Goal: Task Accomplishment & Management: Use online tool/utility

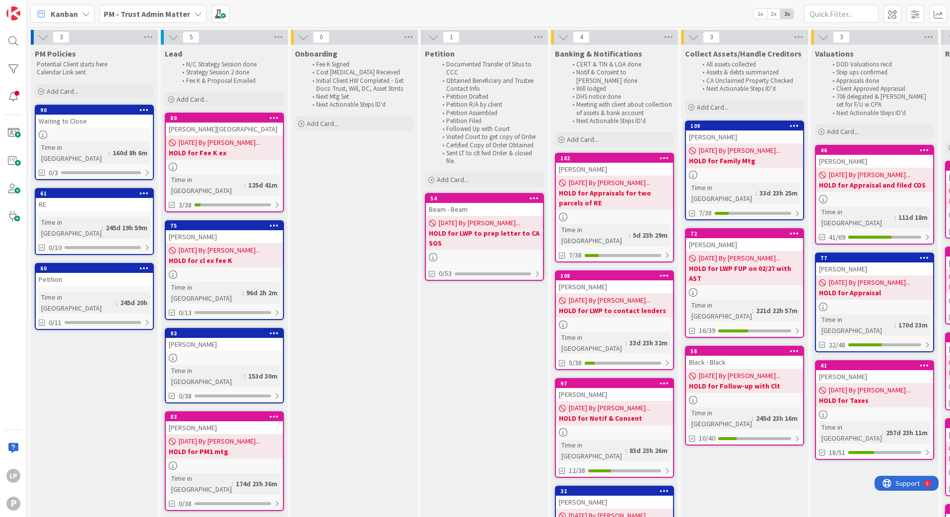
click at [169, 10] on b "PM - Trust Admin Matter" at bounding box center [147, 14] width 86 height 10
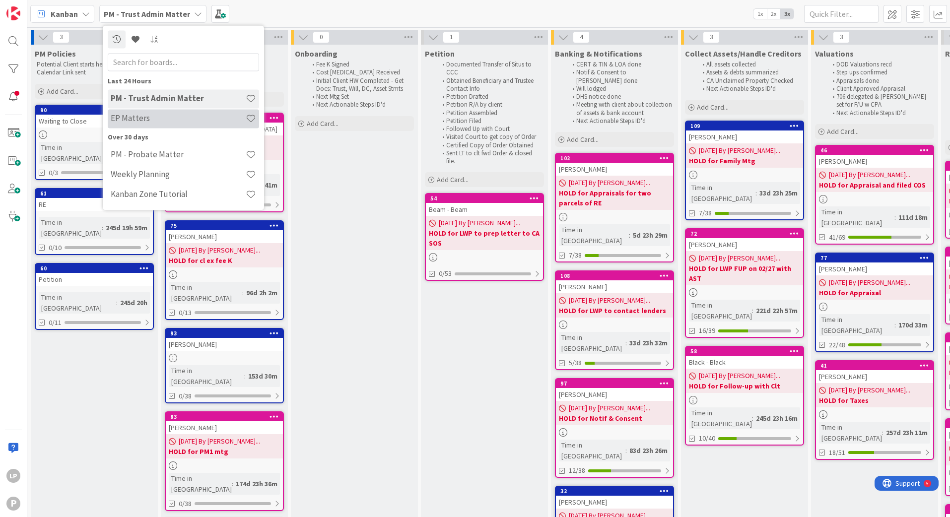
click at [152, 119] on h4 "EP Matters" at bounding box center [178, 119] width 135 height 10
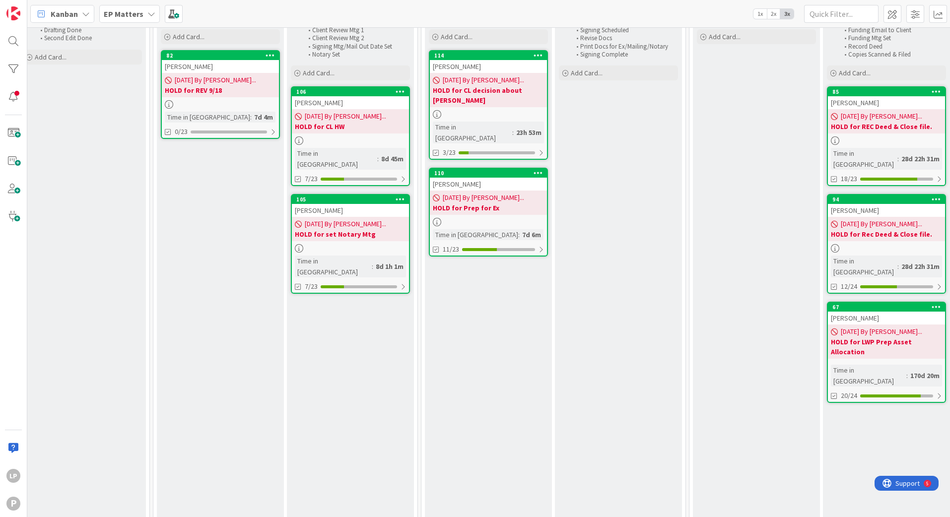
scroll to position [0, 674]
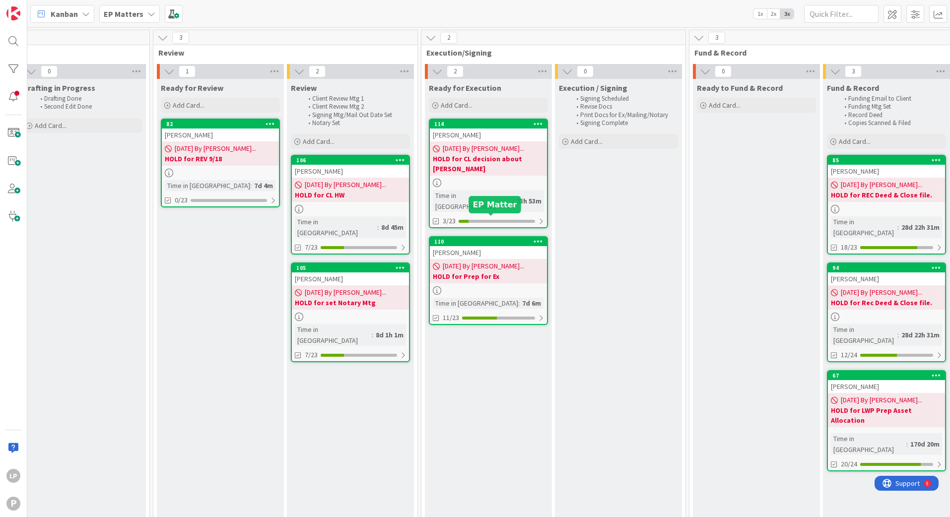
click at [502, 238] on div "110" at bounding box center [490, 241] width 113 height 7
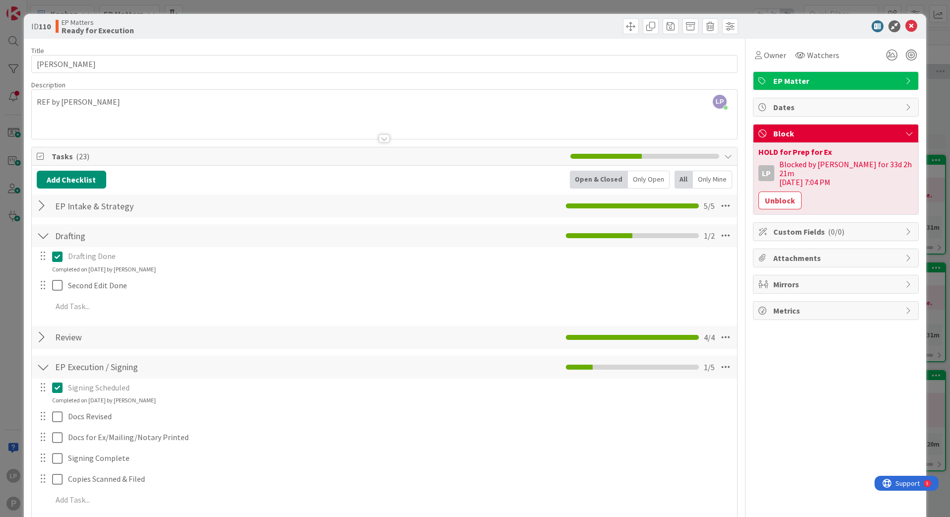
scroll to position [149, 0]
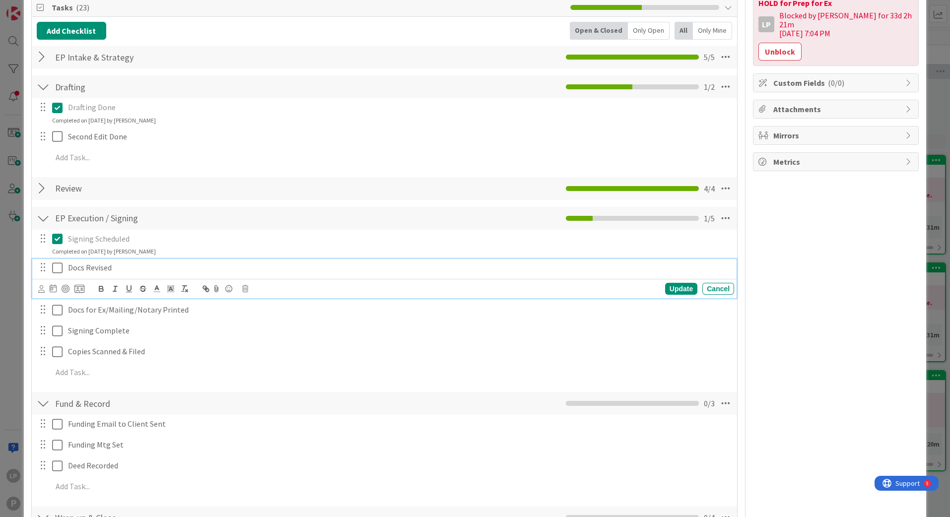
click at [59, 270] on icon at bounding box center [57, 268] width 10 height 12
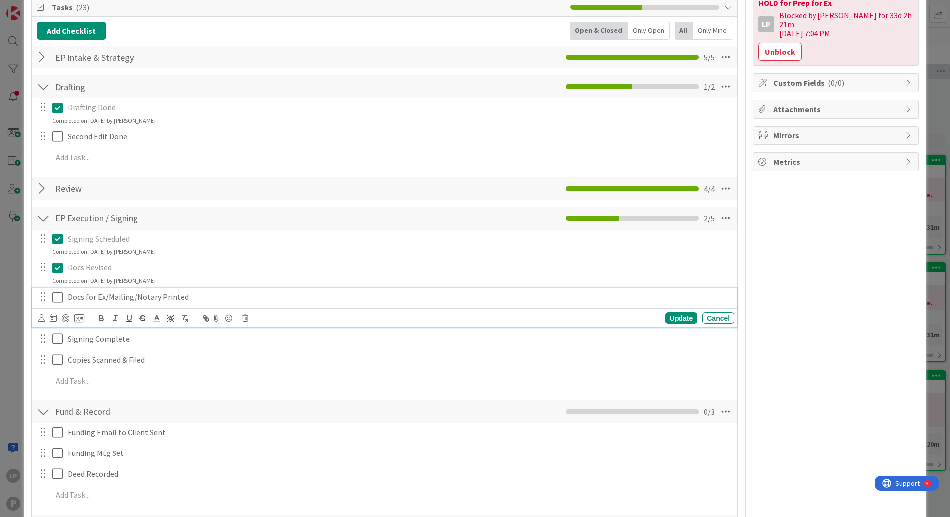
click at [59, 297] on icon at bounding box center [57, 297] width 10 height 12
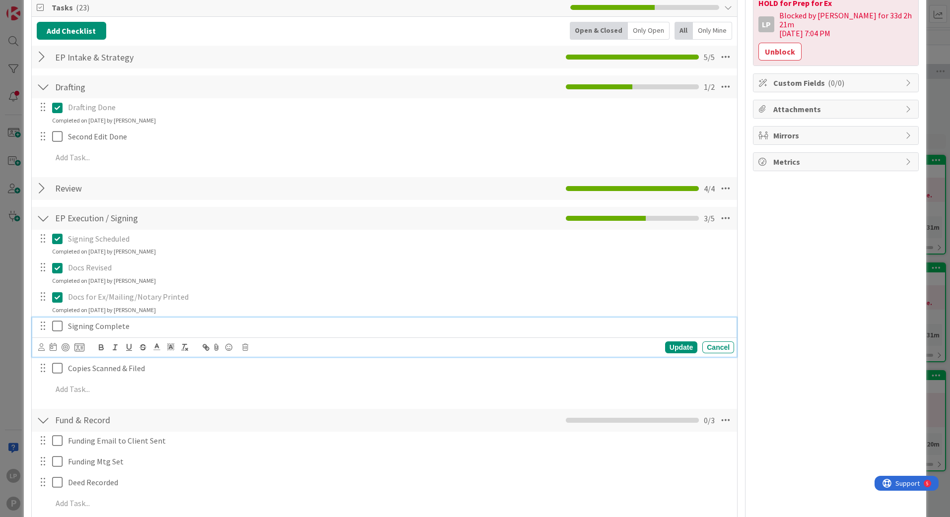
click at [56, 324] on icon at bounding box center [57, 326] width 10 height 12
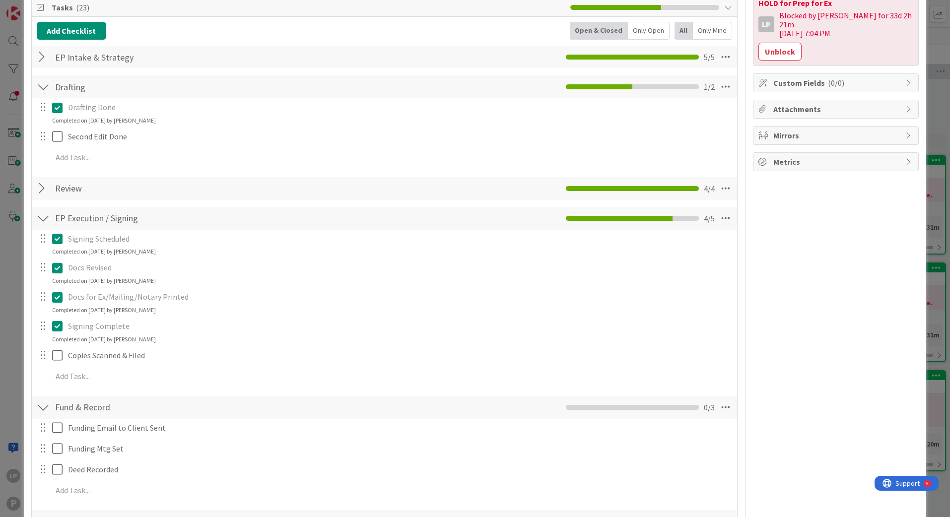
scroll to position [0, 0]
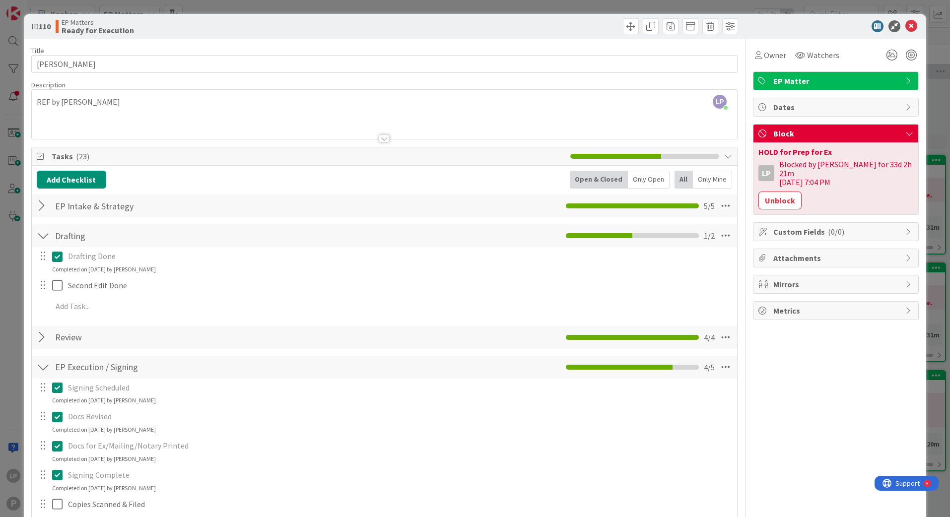
drag, startPoint x: 772, startPoint y: 193, endPoint x: 790, endPoint y: 187, distance: 18.8
click at [772, 193] on button "Unblock" at bounding box center [779, 201] width 43 height 18
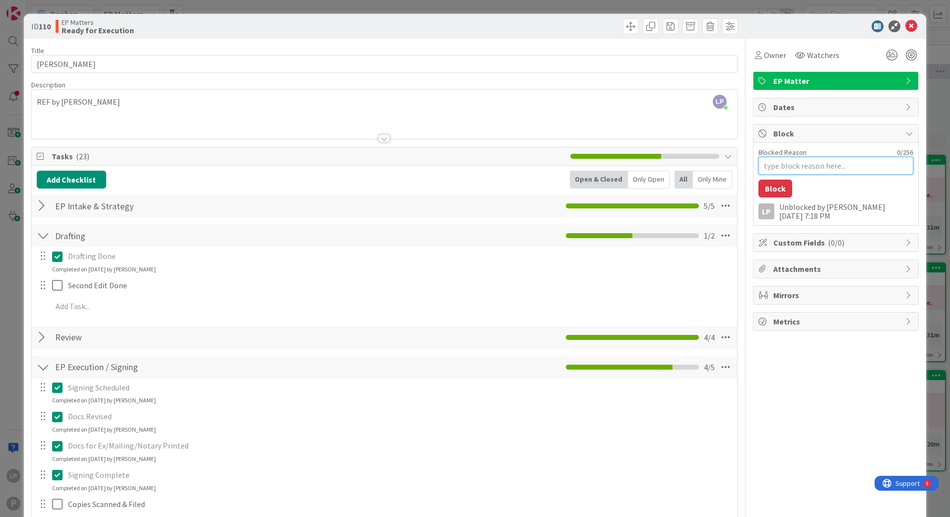
click at [793, 165] on textarea "Blocked Reason" at bounding box center [835, 166] width 155 height 18
paste textarea "HOLD for Record Deed & File Copies"
type textarea "HOLD for Record Deed & File Copies"
type textarea "x"
type textarea "HOLD for Record Deed & File Copies"
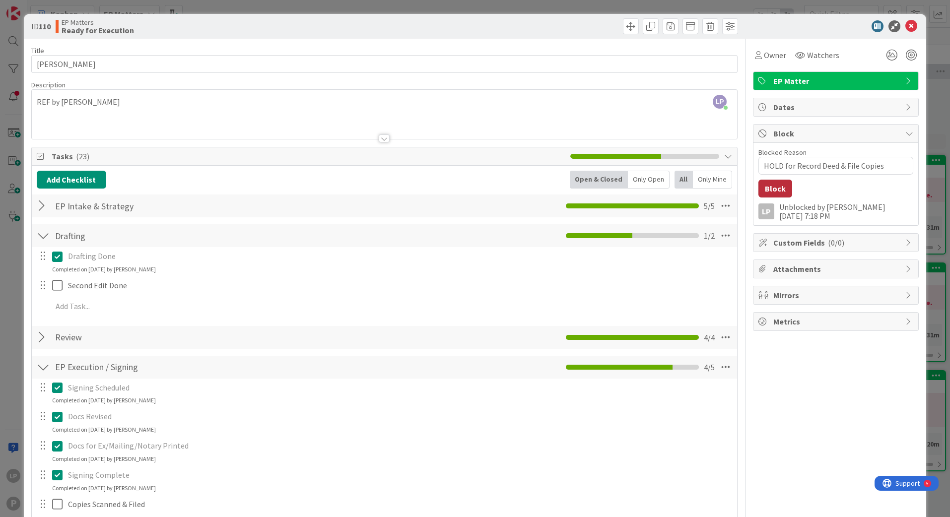
click at [769, 189] on button "Block" at bounding box center [775, 189] width 34 height 18
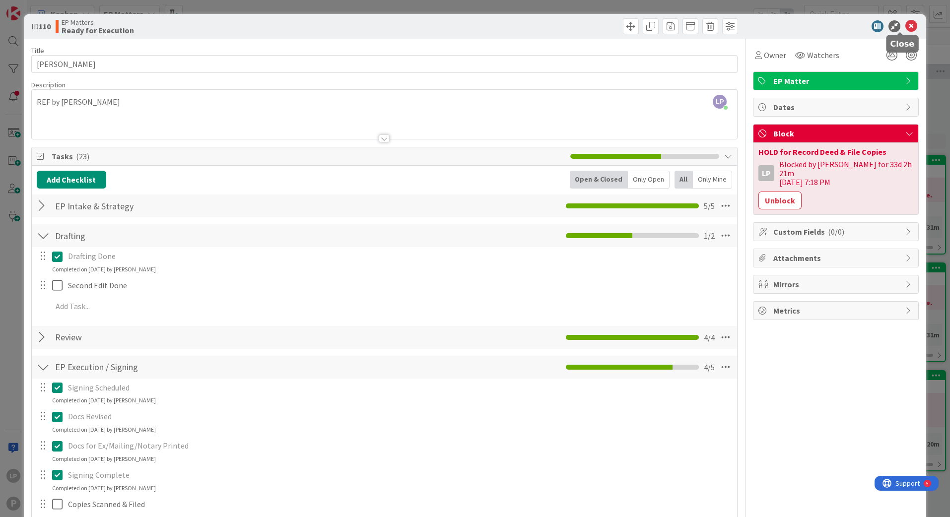
click at [905, 26] on icon at bounding box center [911, 26] width 12 height 12
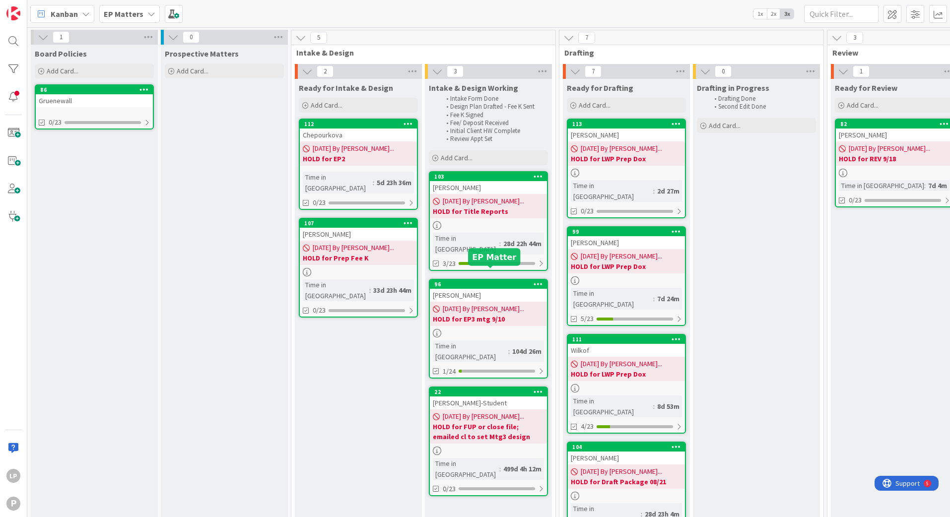
click at [463, 281] on div "96" at bounding box center [490, 284] width 113 height 7
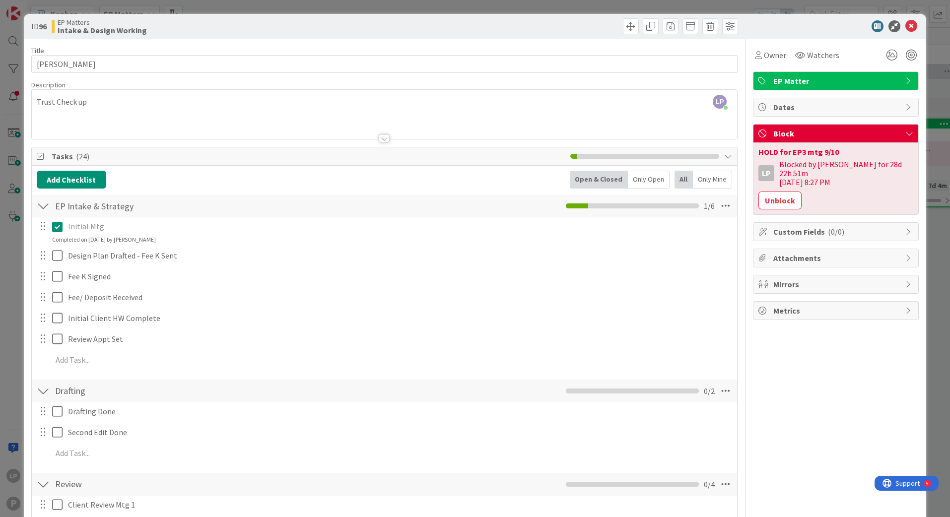
click at [121, 100] on div "LP [PERSON_NAME] just joined Trust Check up" at bounding box center [384, 114] width 705 height 49
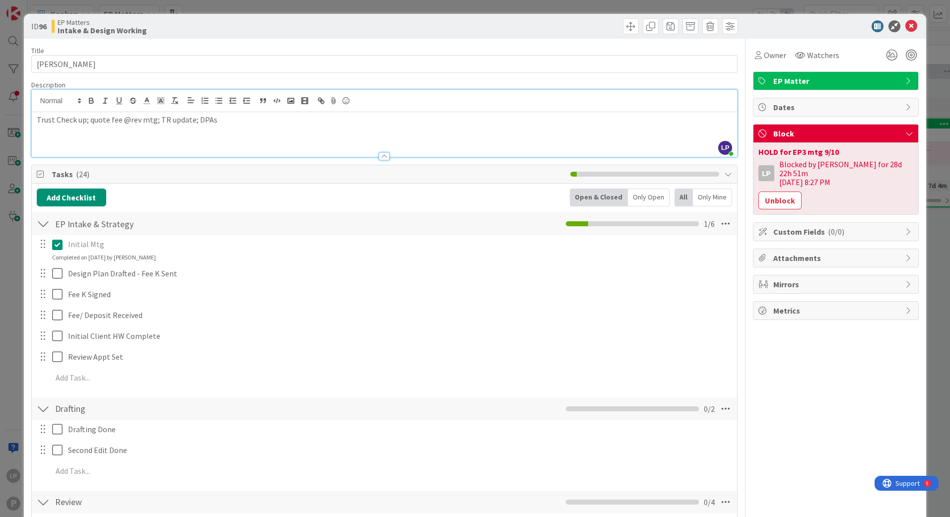
scroll to position [149, 0]
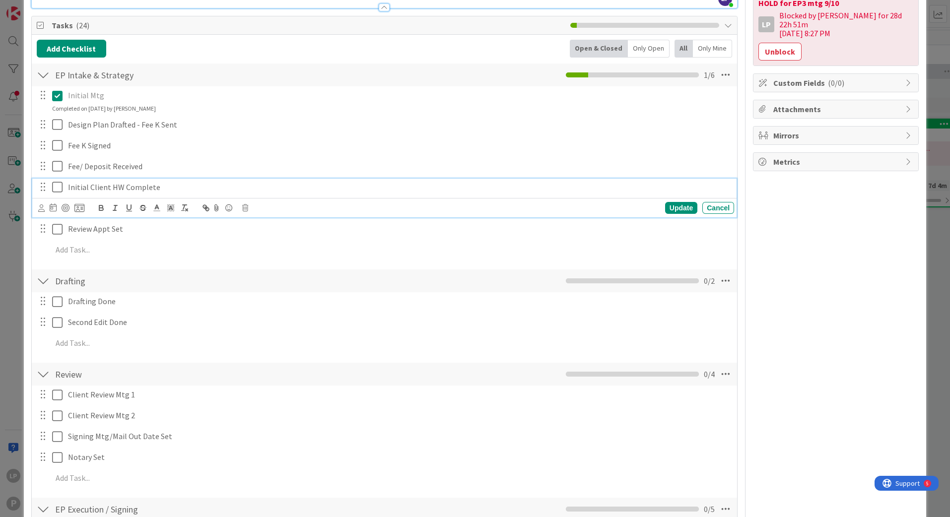
click at [59, 187] on icon at bounding box center [57, 187] width 10 height 12
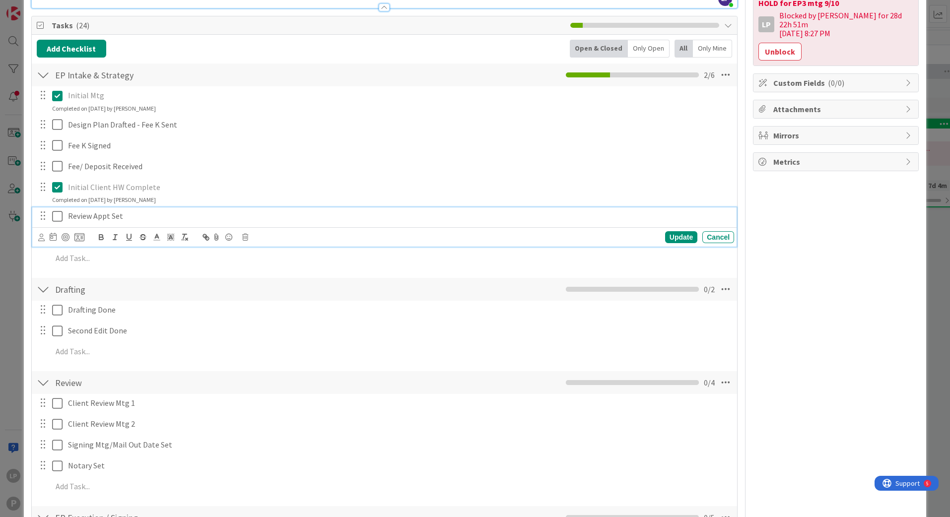
click at [58, 217] on icon at bounding box center [57, 216] width 10 height 12
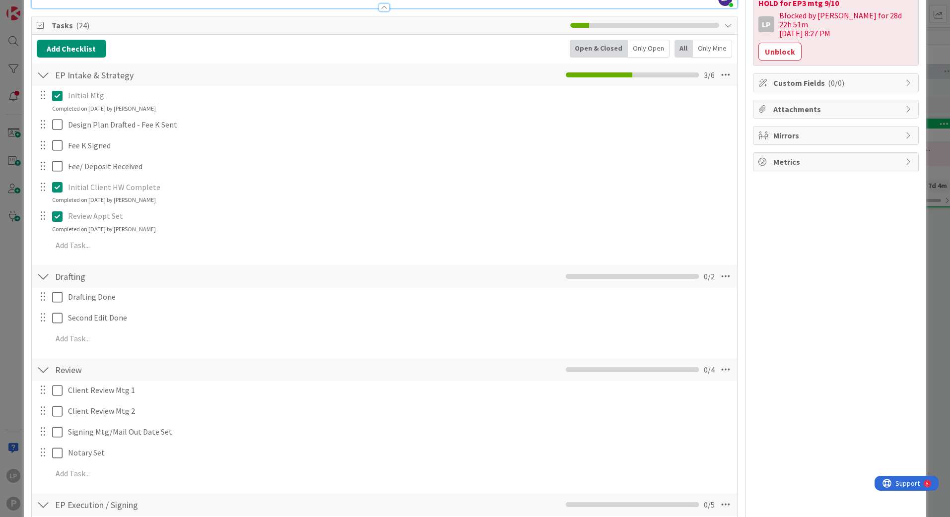
click at [802, 280] on div "Owner Watchers EP Matter Dates Block HOLD for EP3 mtg 9/10 LP Blocked by [PERSO…" at bounding box center [836, 433] width 166 height 1087
click at [782, 43] on button "Unblock" at bounding box center [779, 52] width 43 height 18
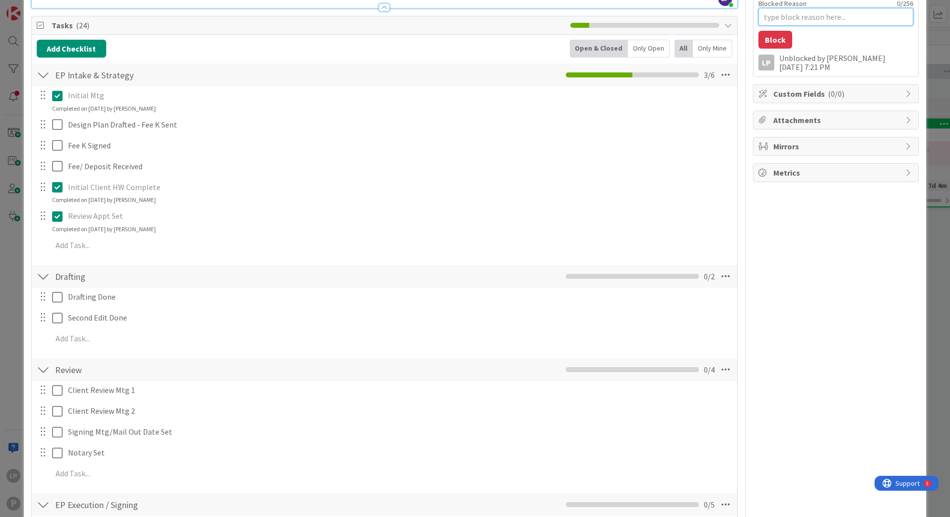
click at [803, 18] on textarea "Blocked Reason" at bounding box center [835, 17] width 155 height 18
paste textarea "HOLD for LWP Draft Dox & Prep Quote"
type textarea "x"
type textarea "HOLD for LWP Draft Dox & Prep Quote"
click at [765, 37] on button "Block" at bounding box center [775, 40] width 34 height 18
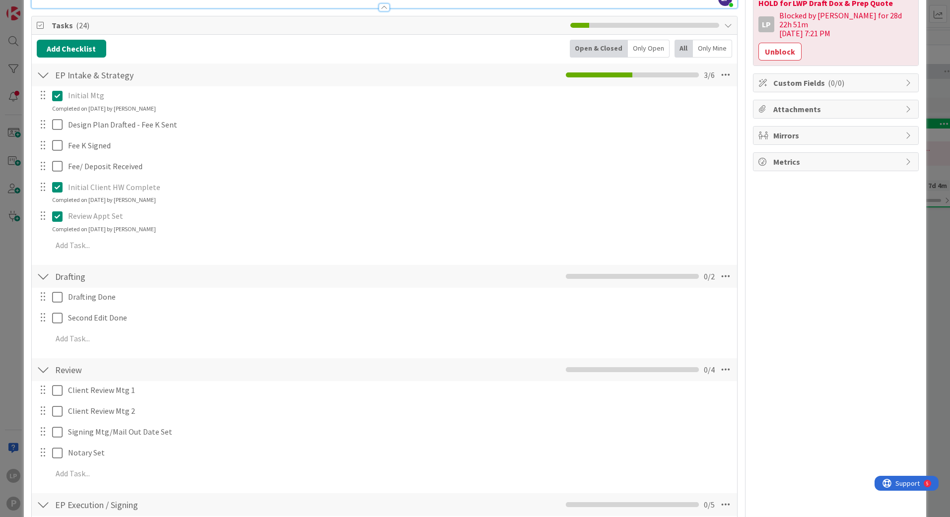
scroll to position [0, 0]
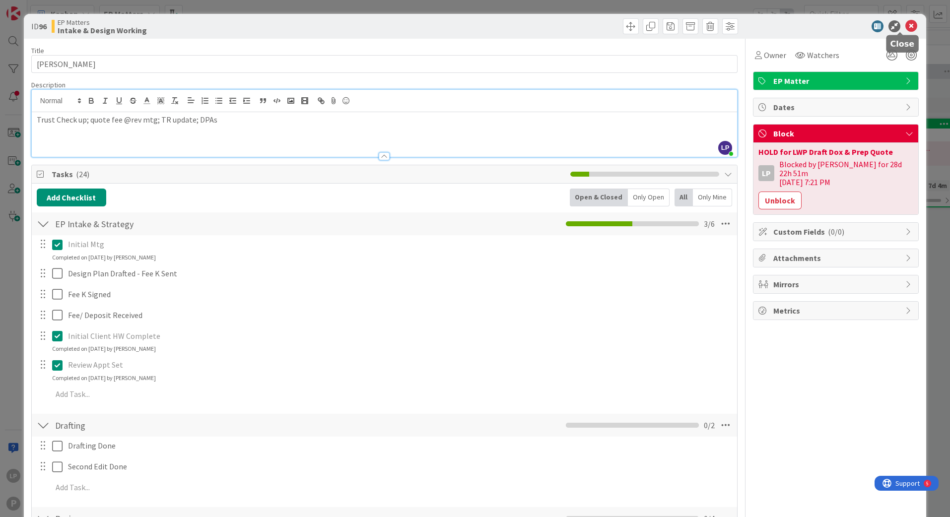
click at [905, 25] on icon at bounding box center [911, 26] width 12 height 12
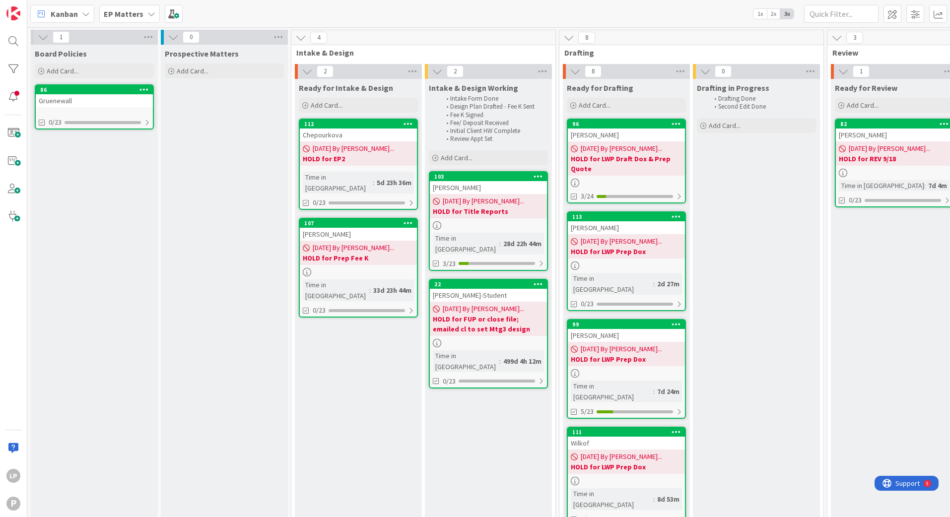
drag, startPoint x: 698, startPoint y: 17, endPoint x: 727, endPoint y: 22, distance: 29.6
click at [698, 17] on div "Kanban EP Matters 1x 2x 3x" at bounding box center [488, 13] width 923 height 27
click at [17, 134] on span at bounding box center [13, 133] width 20 height 20
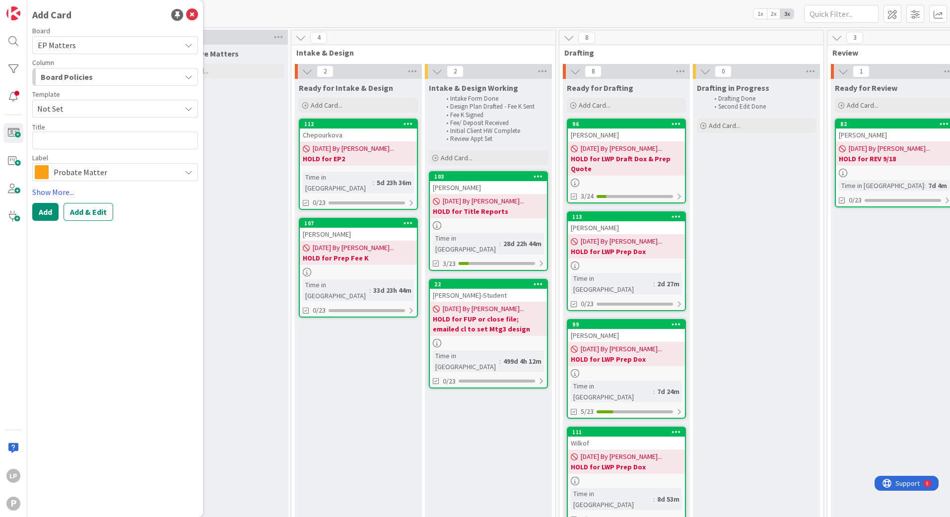
click at [105, 109] on span "Not Set" at bounding box center [105, 108] width 136 height 13
click at [105, 153] on span "Estate Planning" at bounding box center [118, 151] width 144 height 13
type textarea "x"
type textarea "Estate Planning"
drag, startPoint x: 102, startPoint y: 144, endPoint x: 4, endPoint y: 143, distance: 98.3
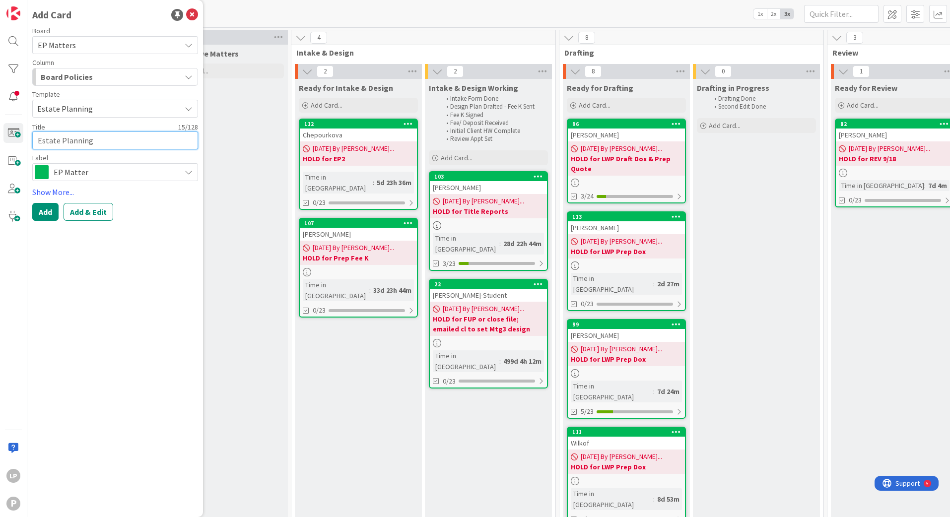
click at [4, 143] on div "LP P Add Card Board EP Matters Column Board Policies Template Estate Planning N…" at bounding box center [13, 258] width 27 height 517
click at [43, 139] on textarea at bounding box center [115, 141] width 166 height 18
paste textarea "[PERSON_NAME]"
type textarea "x"
type textarea "[PERSON_NAME]"
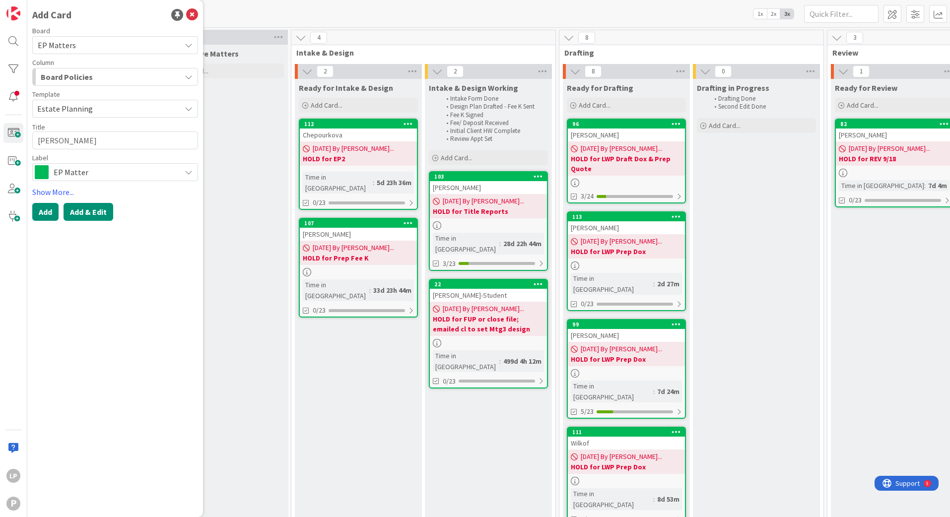
drag, startPoint x: 92, startPoint y: 217, endPoint x: 86, endPoint y: 216, distance: 6.0
click at [91, 216] on button "Add & Edit" at bounding box center [89, 212] width 50 height 18
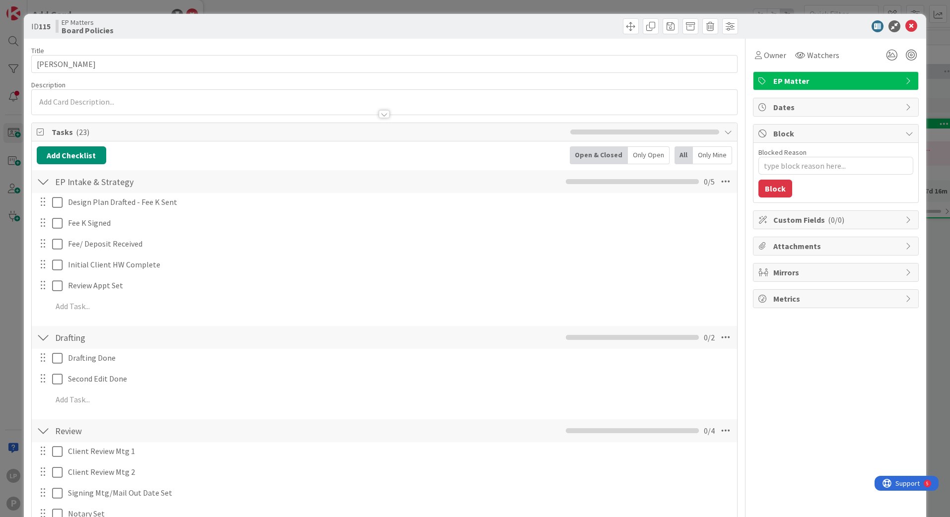
click at [220, 95] on body "LP P Add Card Board EP Matters Column Board Policies Template Not Set Not Set E…" at bounding box center [475, 258] width 950 height 517
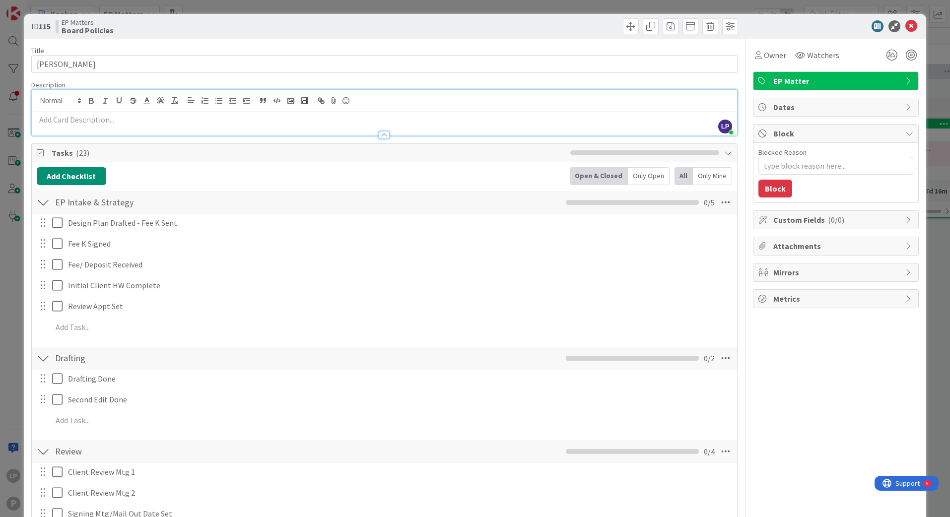
click at [201, 120] on p at bounding box center [384, 119] width 695 height 11
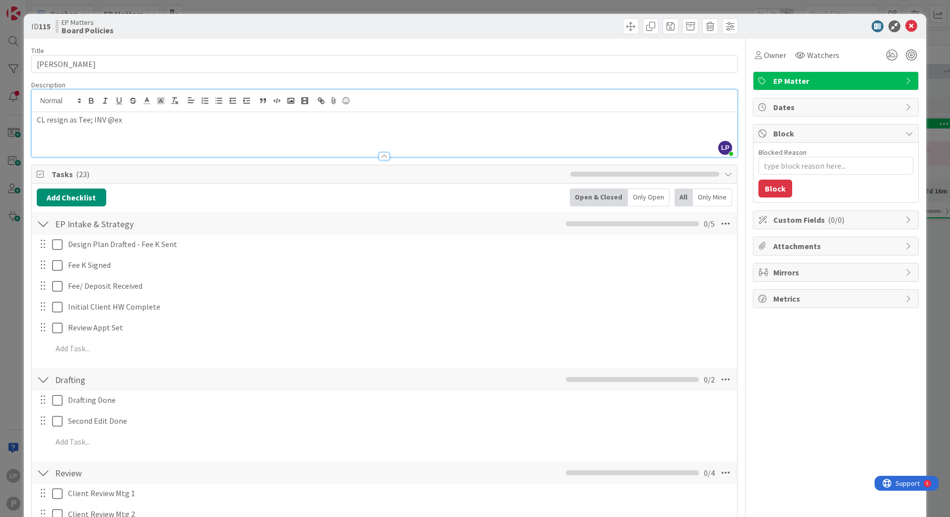
click at [809, 155] on div "Blocked Reason 0 / 256" at bounding box center [835, 152] width 155 height 9
click at [808, 166] on textarea "Blocked Reason" at bounding box center [835, 166] width 155 height 18
paste textarea "HOLD for LWP Draft & Email"
type textarea "x"
type textarea "HOLD for LWP Draft & Email"
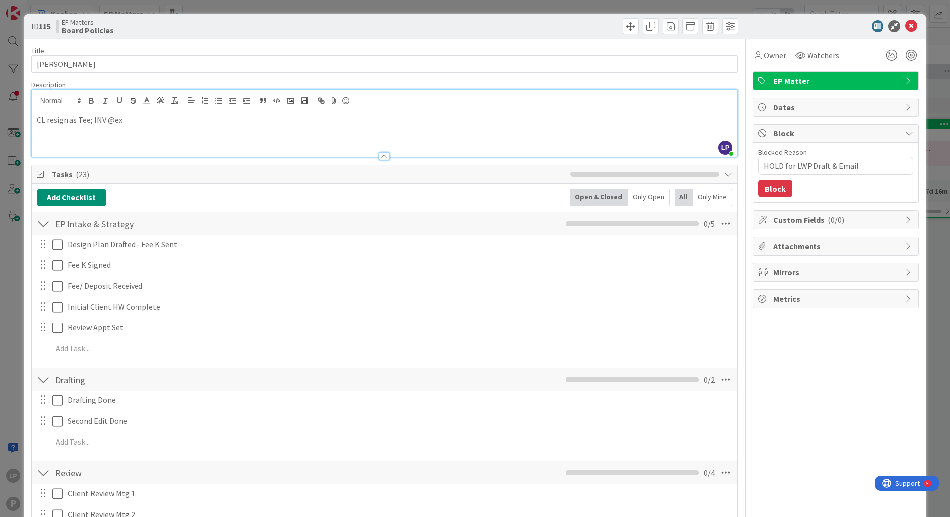
click at [770, 189] on button "Block" at bounding box center [775, 189] width 34 height 18
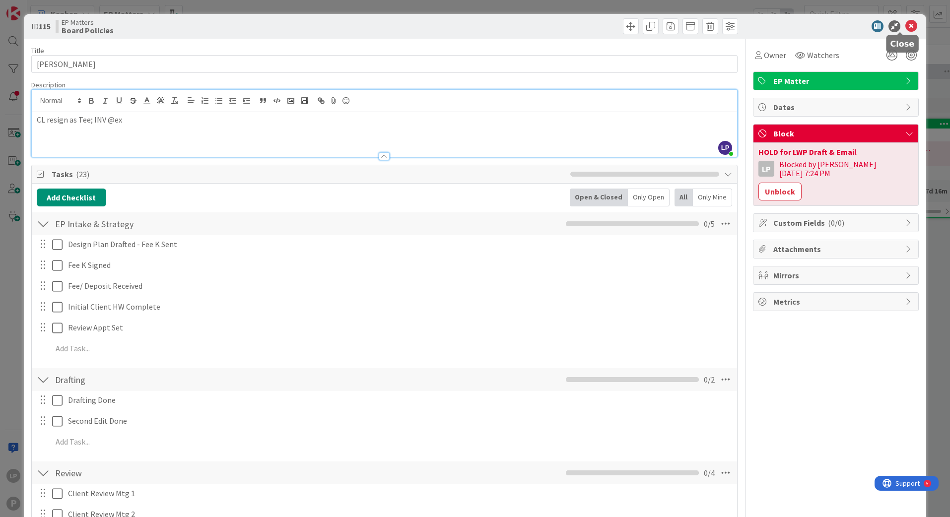
click at [905, 28] on icon at bounding box center [911, 26] width 12 height 12
